Goal: Transaction & Acquisition: Purchase product/service

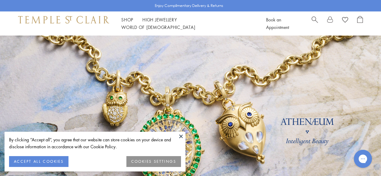
click at [32, 161] on button "ACCEPT ALL COOKIES" at bounding box center [38, 161] width 59 height 11
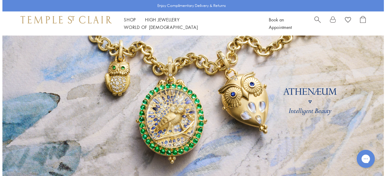
scroll to position [91, 0]
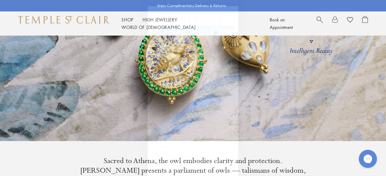
click at [231, 14] on circle "Close dialog" at bounding box center [231, 12] width 7 height 7
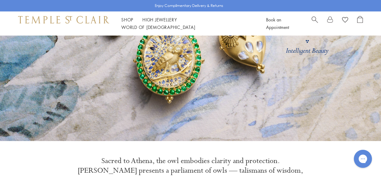
click at [315, 21] on span "Search" at bounding box center [315, 19] width 6 height 6
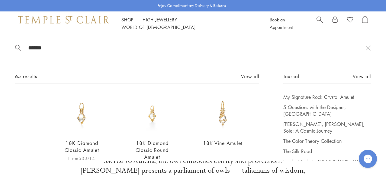
type input "******"
click at [80, 113] on img at bounding box center [82, 114] width 40 height 40
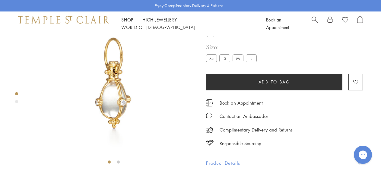
click at [225, 58] on label "S" at bounding box center [224, 58] width 11 height 8
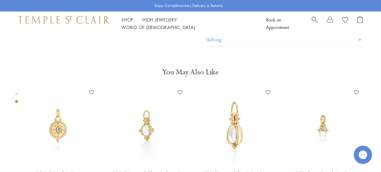
scroll to position [247, 0]
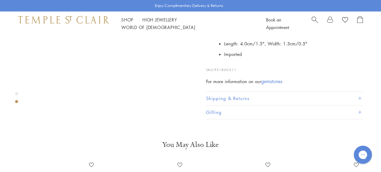
scroll to position [187, 0]
